Goal: Task Accomplishment & Management: Manage account settings

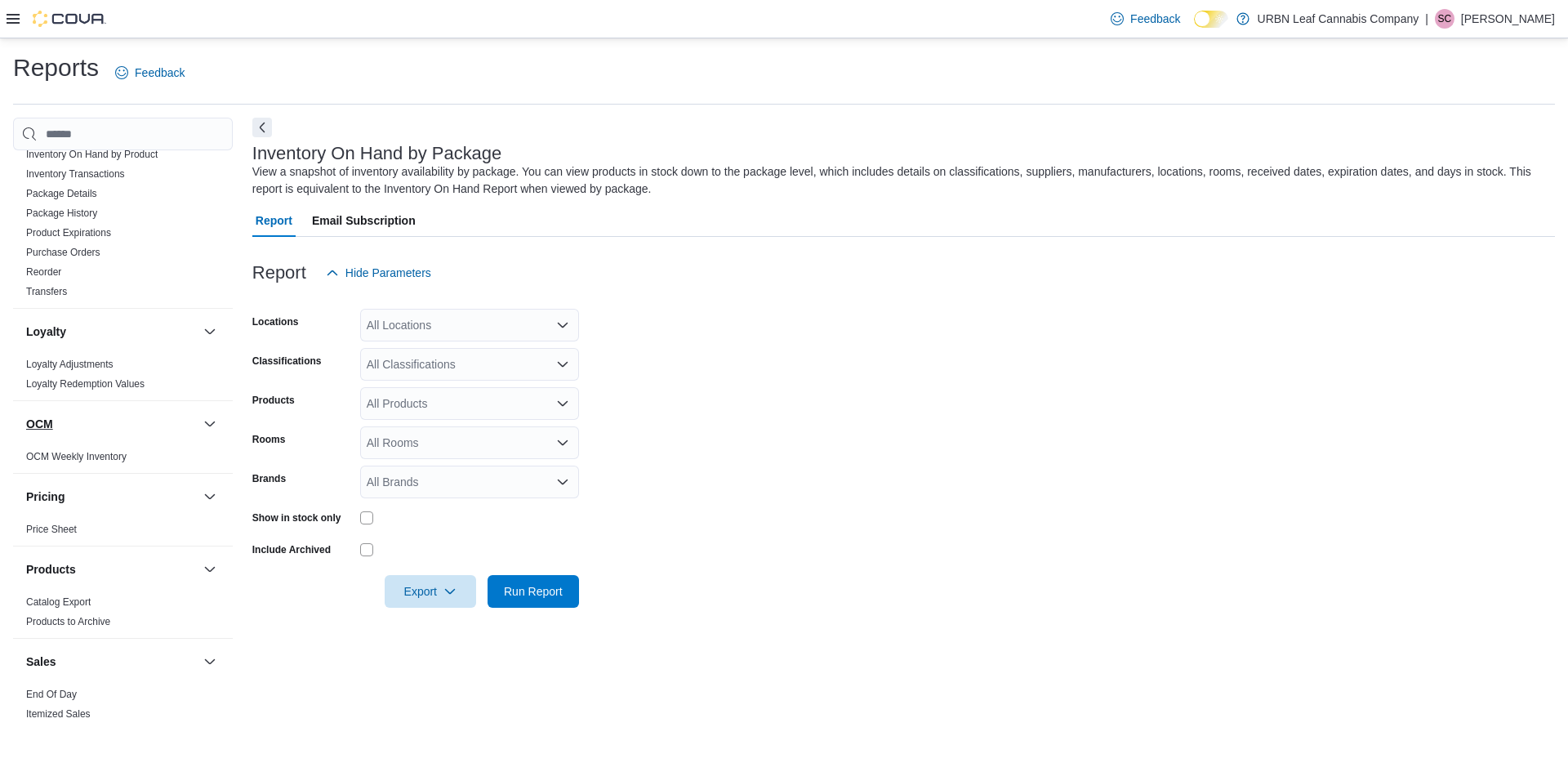
scroll to position [653, 0]
click at [73, 251] on link "Purchase Orders" at bounding box center [63, 249] width 74 height 12
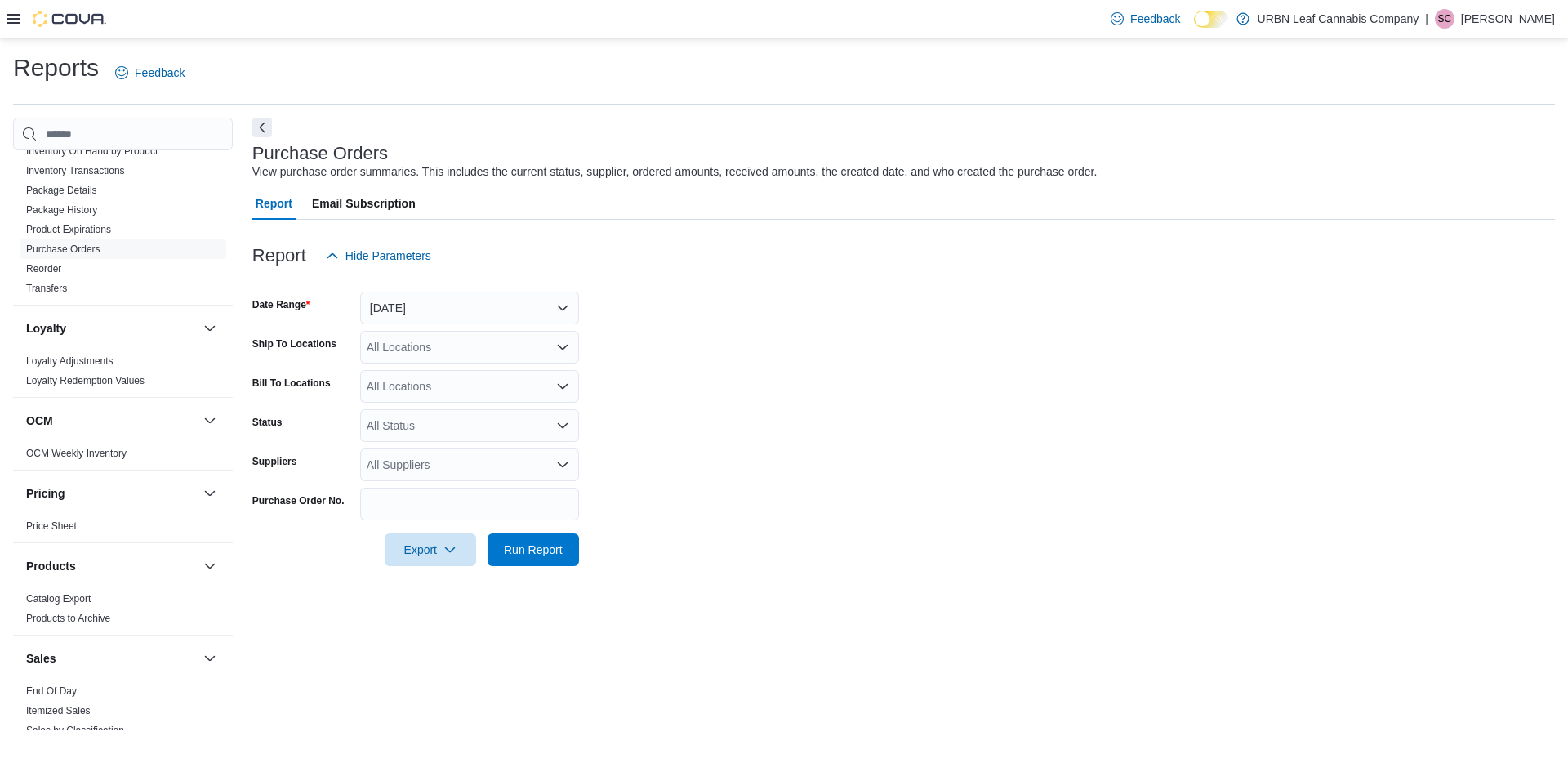
click at [17, 23] on icon at bounding box center [13, 19] width 13 height 10
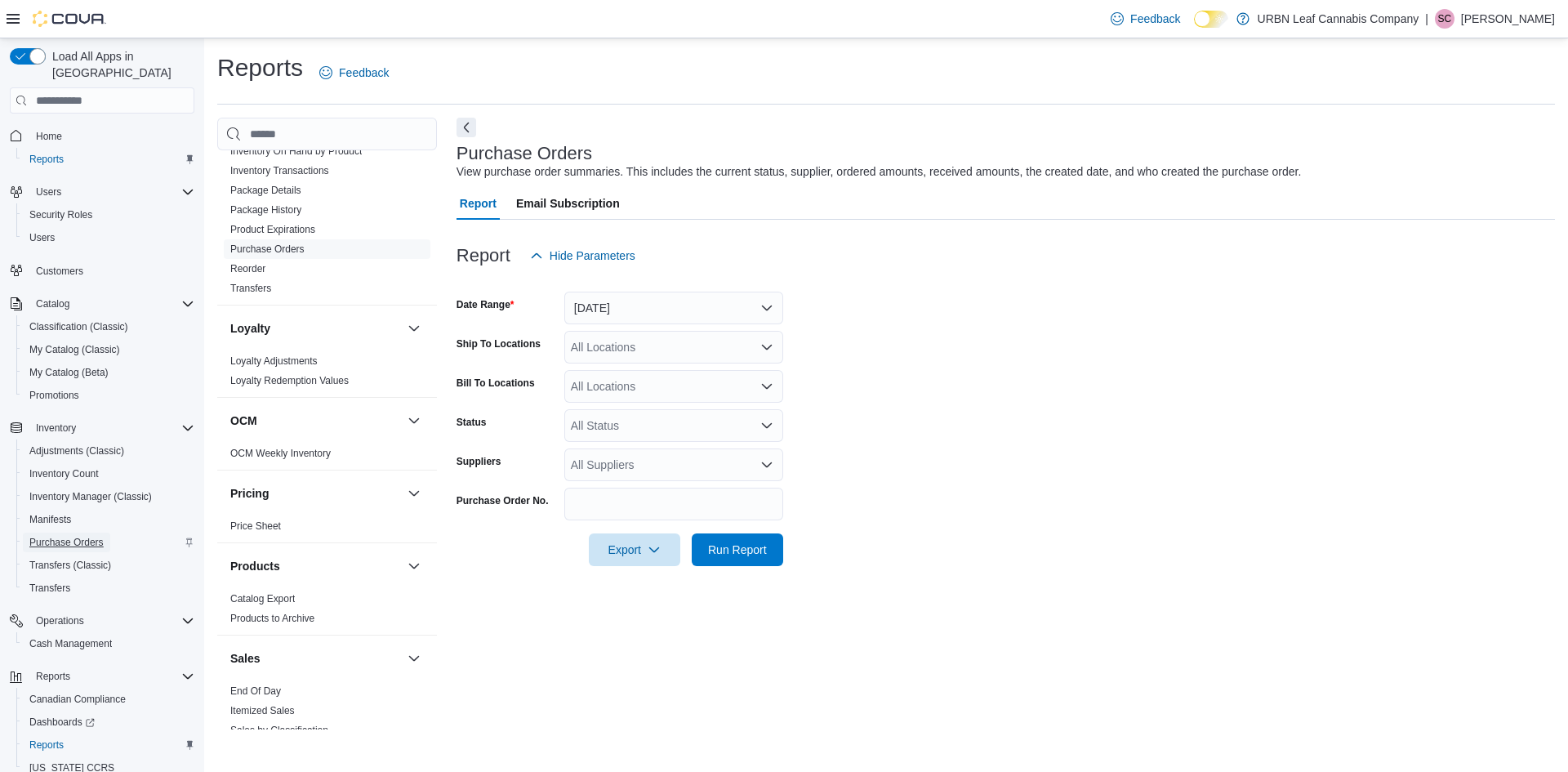
click at [69, 536] on span "Purchase Orders" at bounding box center [66, 542] width 74 height 13
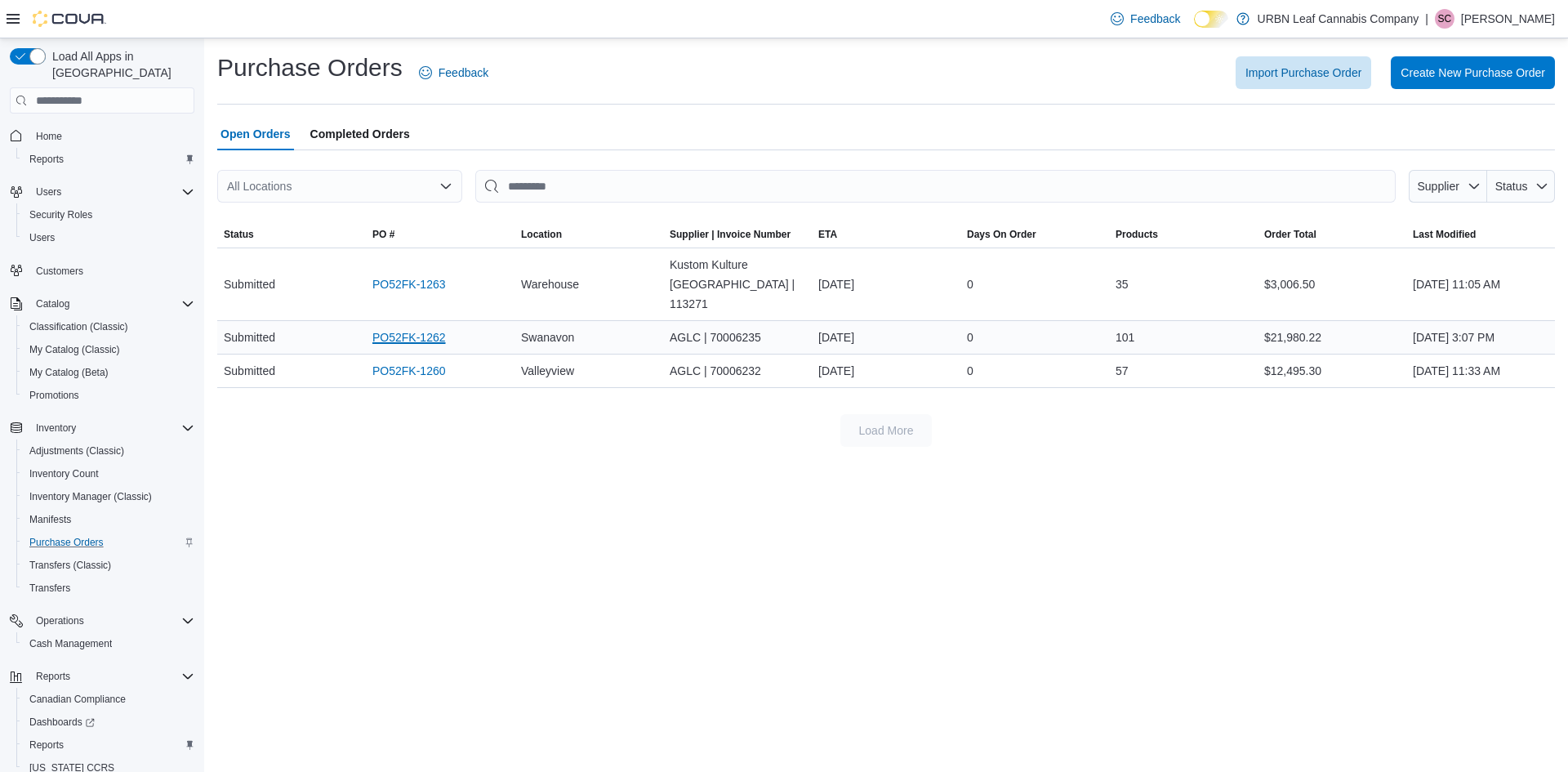
click at [430, 328] on link "PO52FK-1262" at bounding box center [409, 337] width 74 height 19
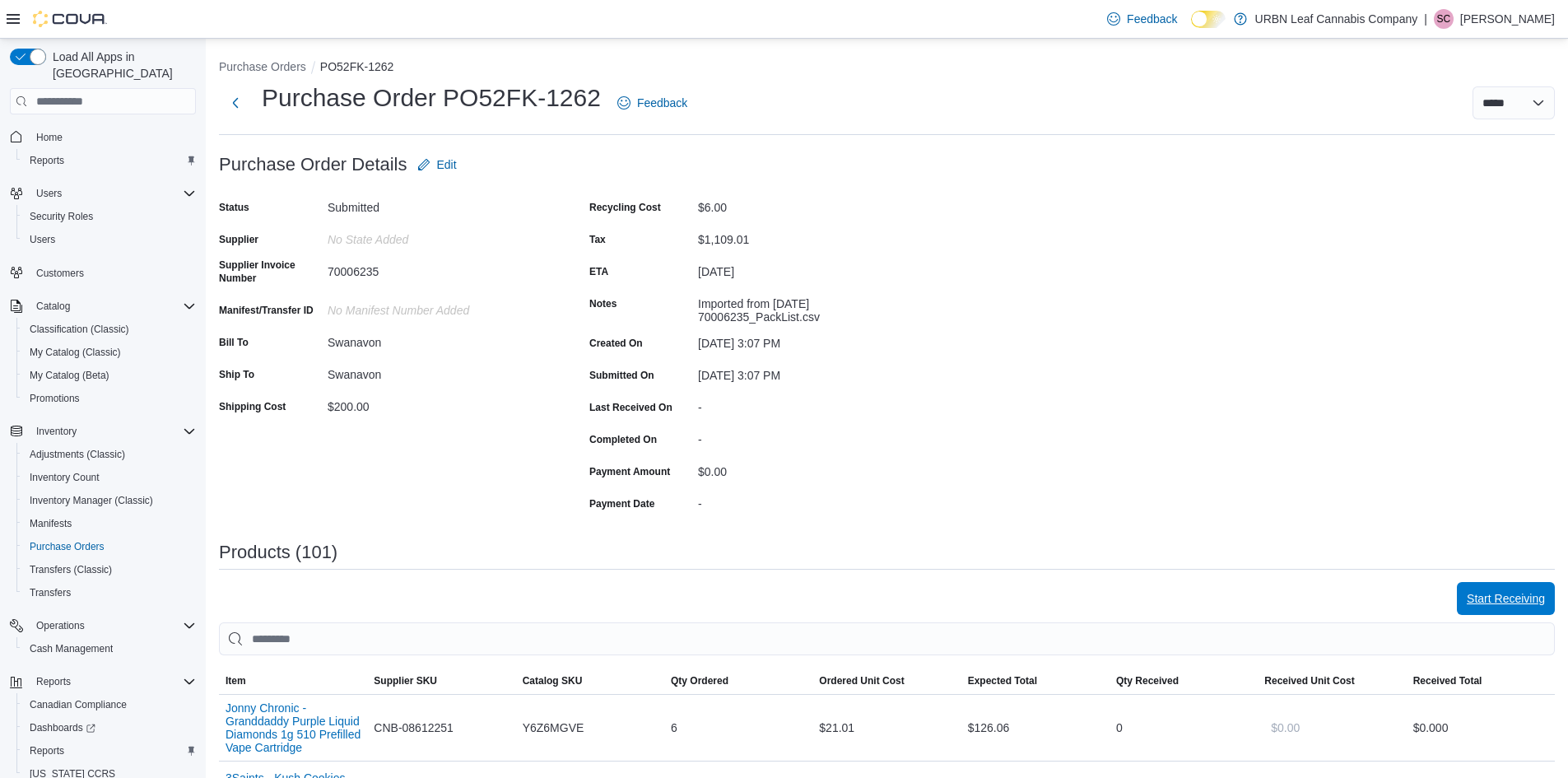
click at [1530, 597] on span "Start Receiving" at bounding box center [1506, 599] width 78 height 17
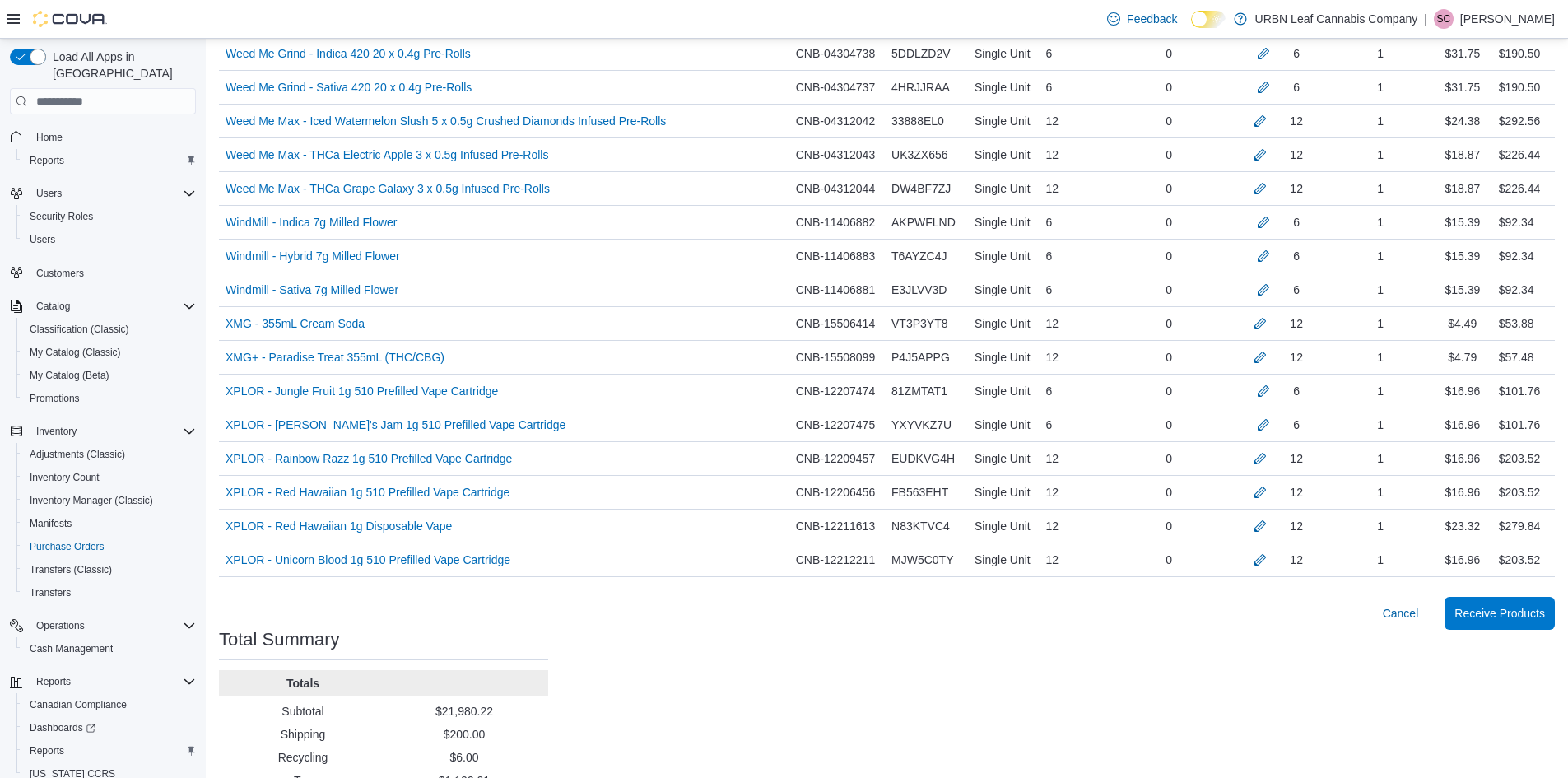
scroll to position [3418, 0]
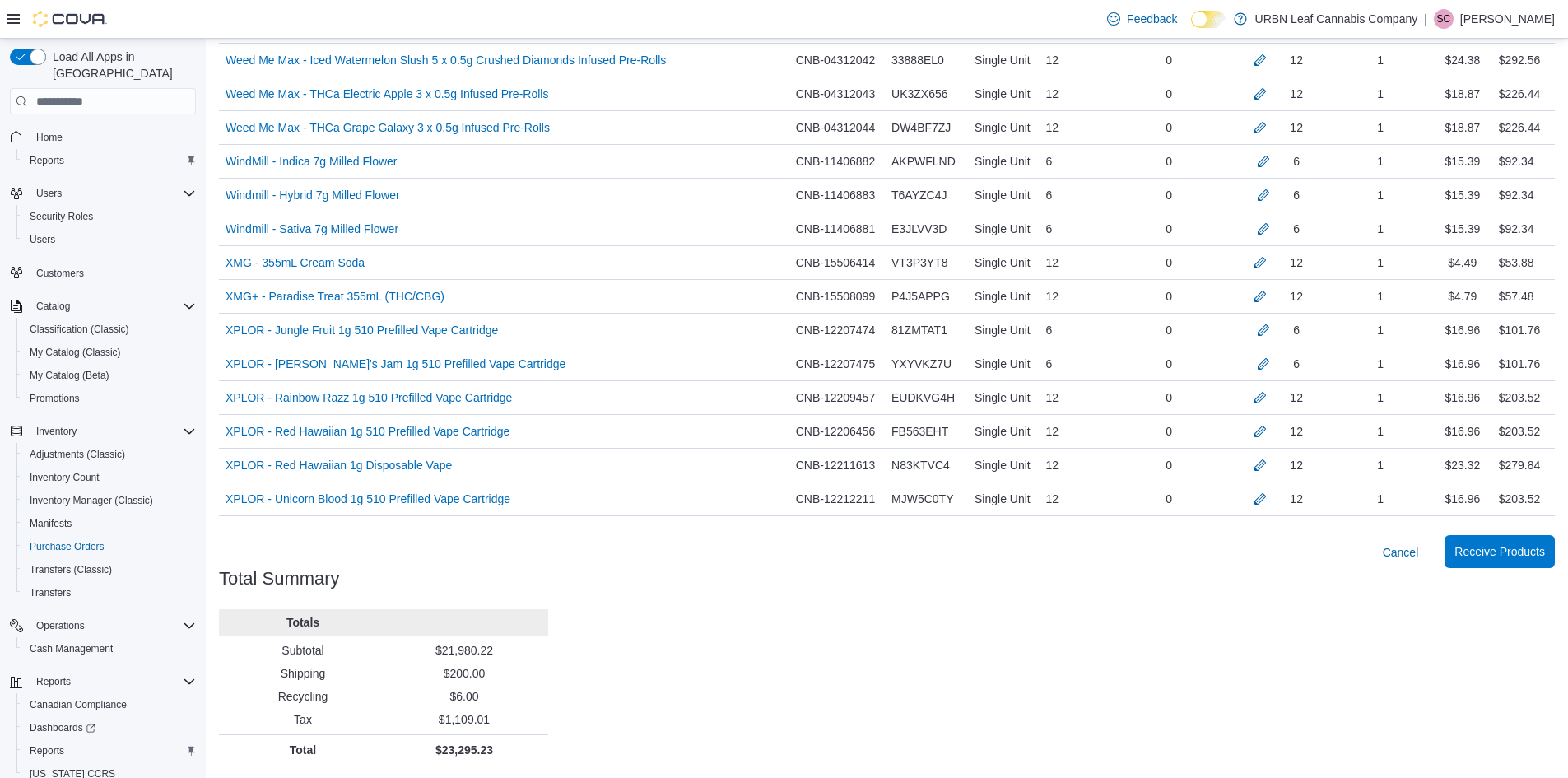
click at [1510, 553] on span "Receive Products" at bounding box center [1500, 552] width 91 height 17
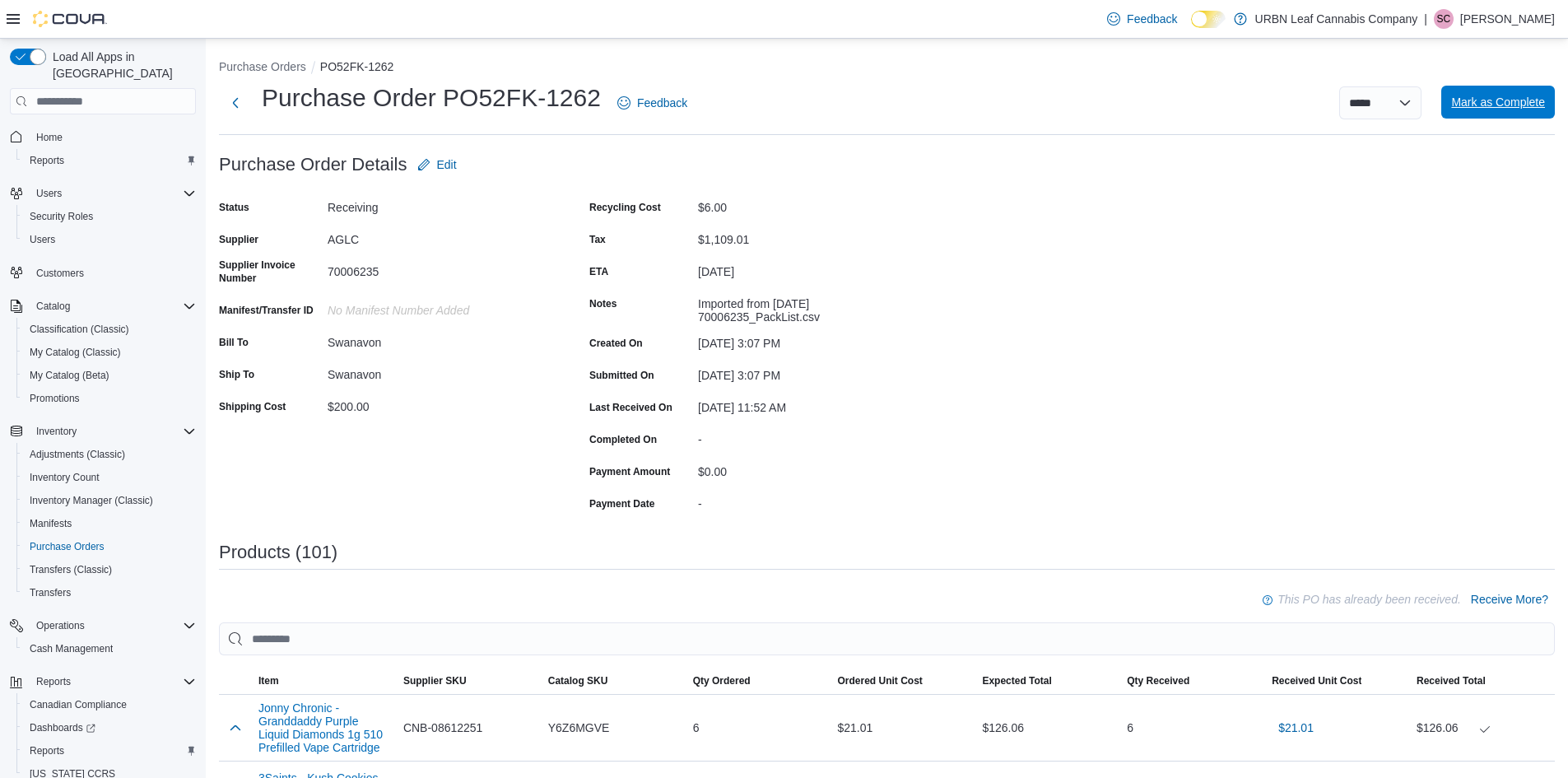
click at [1507, 112] on span "Mark as Complete" at bounding box center [1498, 102] width 93 height 33
